Goal: Check status

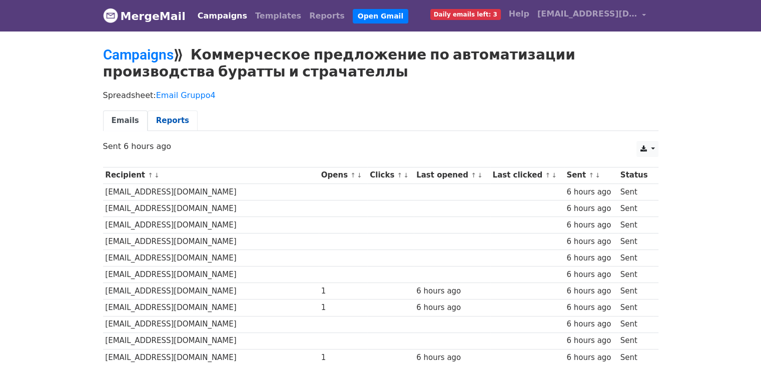
click at [168, 120] on link "Reports" at bounding box center [173, 121] width 50 height 21
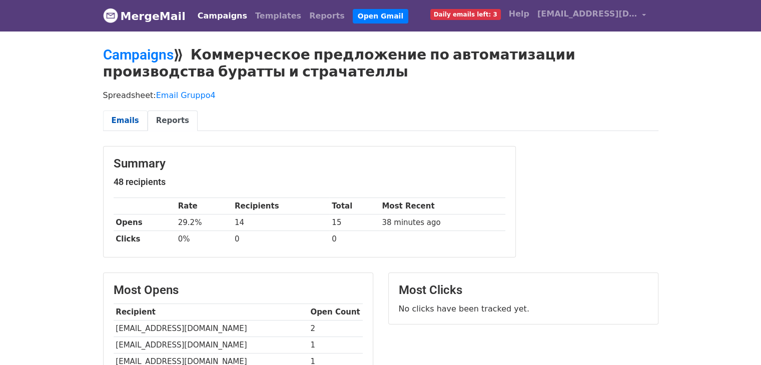
click at [123, 118] on link "Emails" at bounding box center [125, 121] width 45 height 21
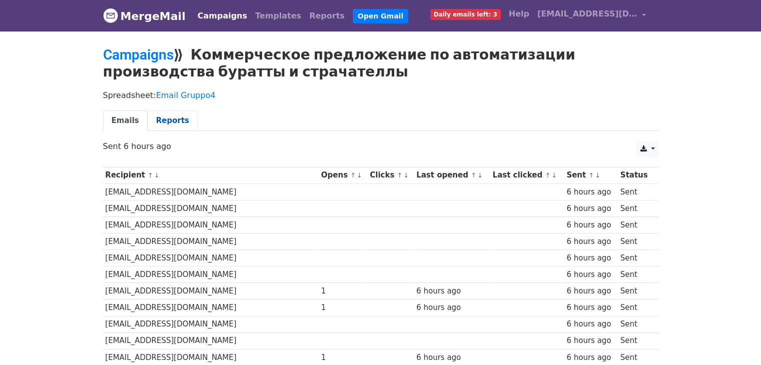
click at [168, 114] on link "Reports" at bounding box center [173, 121] width 50 height 21
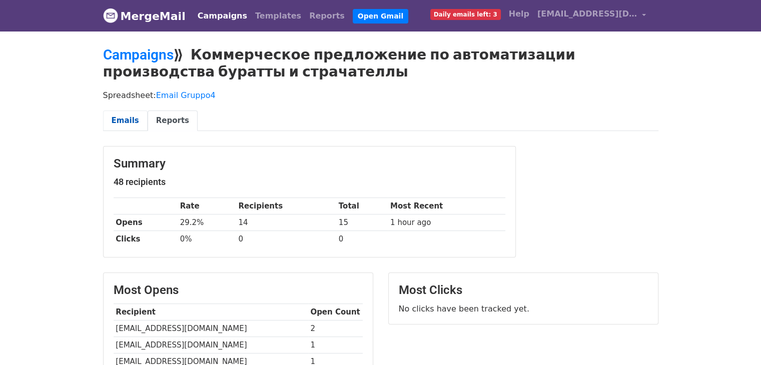
click at [121, 121] on link "Emails" at bounding box center [125, 121] width 45 height 21
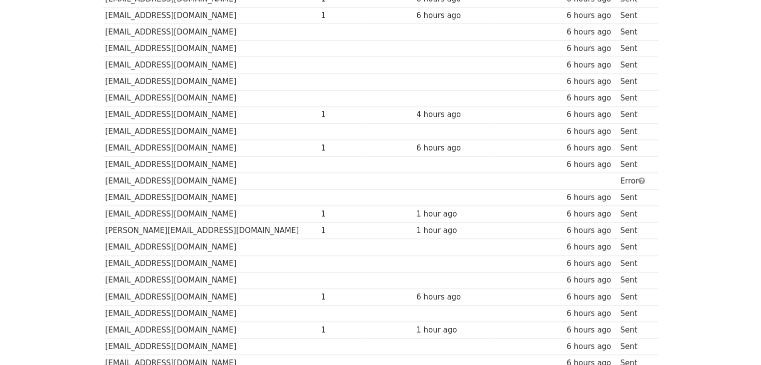
scroll to position [600, 0]
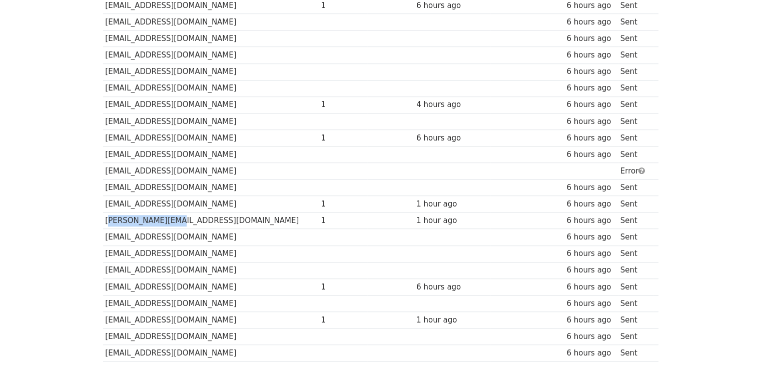
drag, startPoint x: 168, startPoint y: 217, endPoint x: 108, endPoint y: 214, distance: 59.6
click at [108, 214] on td "[PERSON_NAME][EMAIL_ADDRESS][DOMAIN_NAME]" at bounding box center [211, 221] width 216 height 17
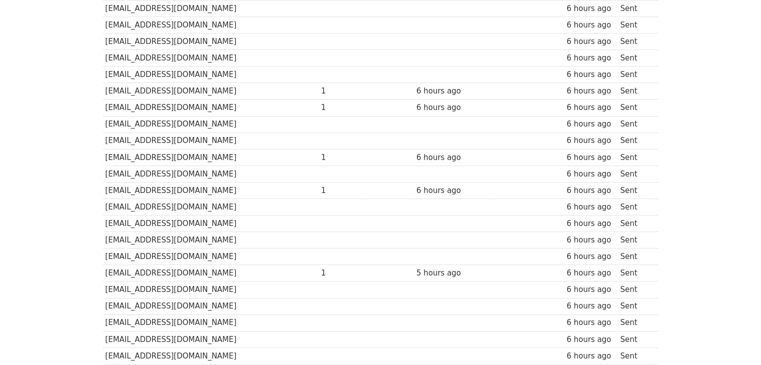
scroll to position [200, 0]
